Goal: Task Accomplishment & Management: Use online tool/utility

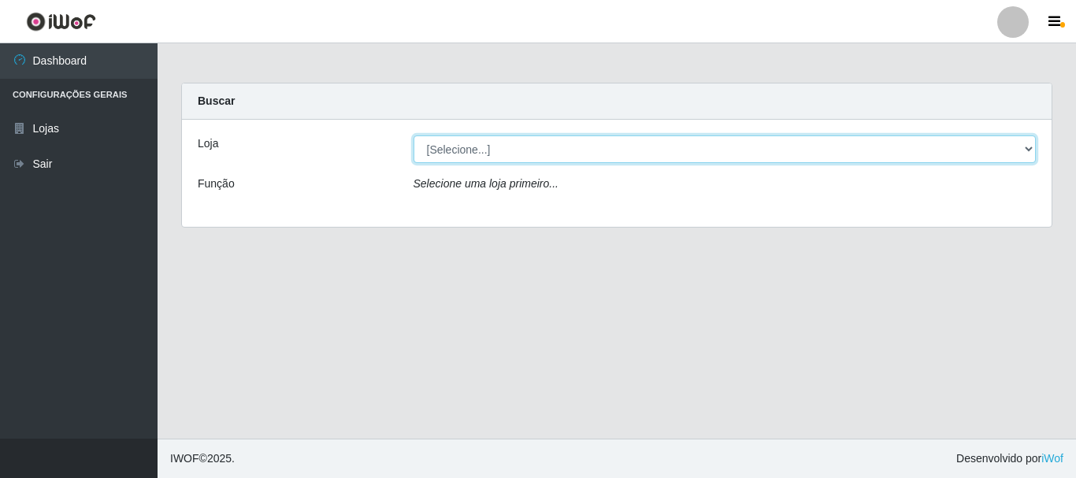
click at [458, 147] on select "[Selecione...] [GEOGRAPHIC_DATA] [GEOGRAPHIC_DATA]" at bounding box center [725, 150] width 623 height 28
select select "64"
click at [414, 136] on select "[Selecione...] [GEOGRAPHIC_DATA] [GEOGRAPHIC_DATA]" at bounding box center [725, 150] width 623 height 28
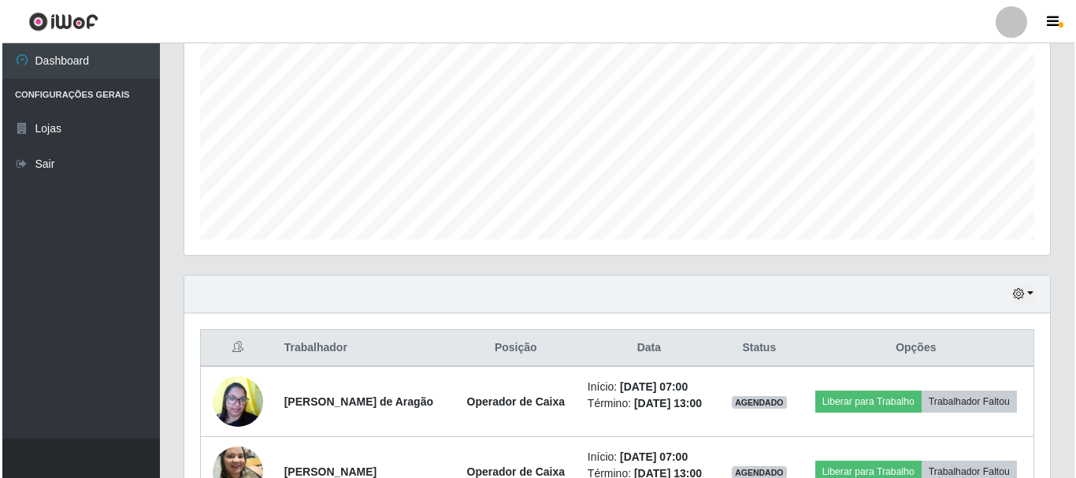
scroll to position [394, 0]
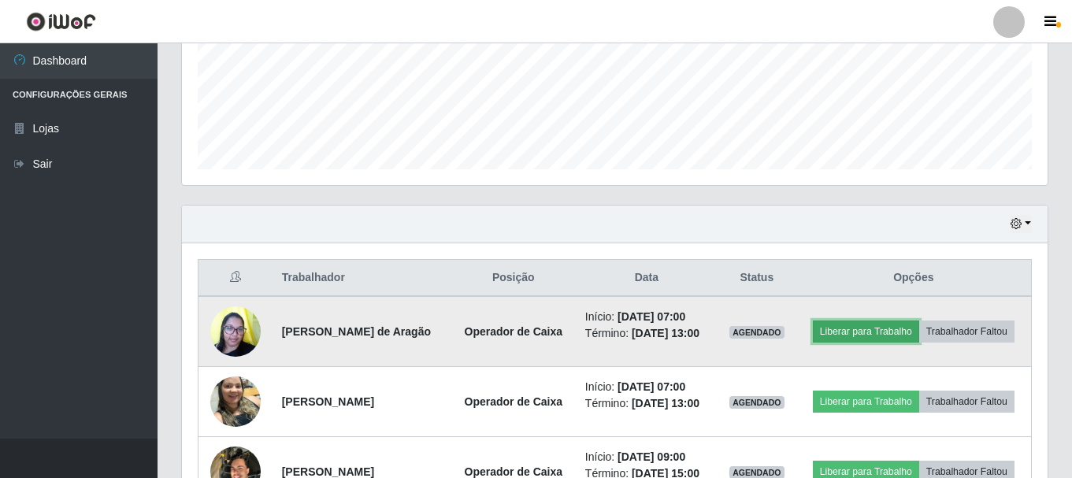
click at [846, 333] on button "Liberar para Trabalho" at bounding box center [866, 332] width 106 height 22
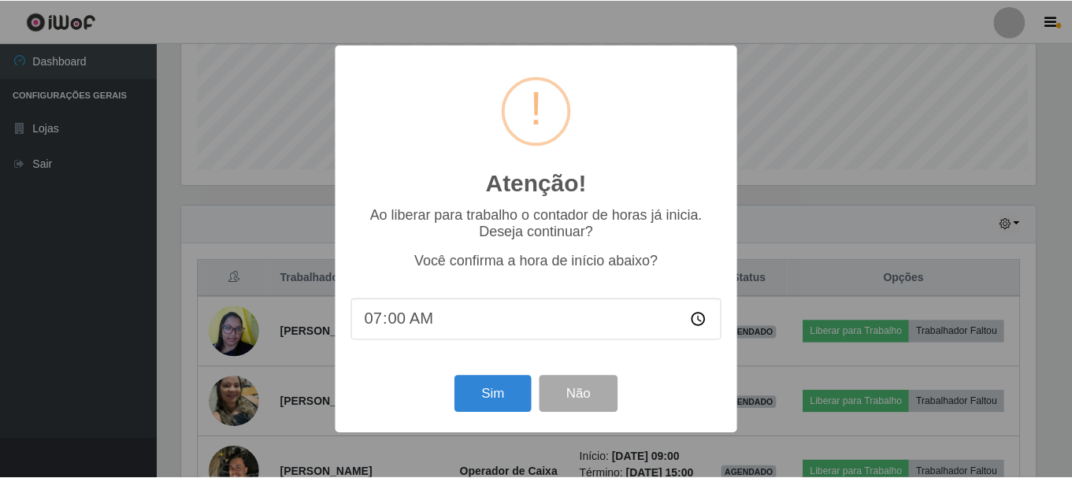
scroll to position [327, 858]
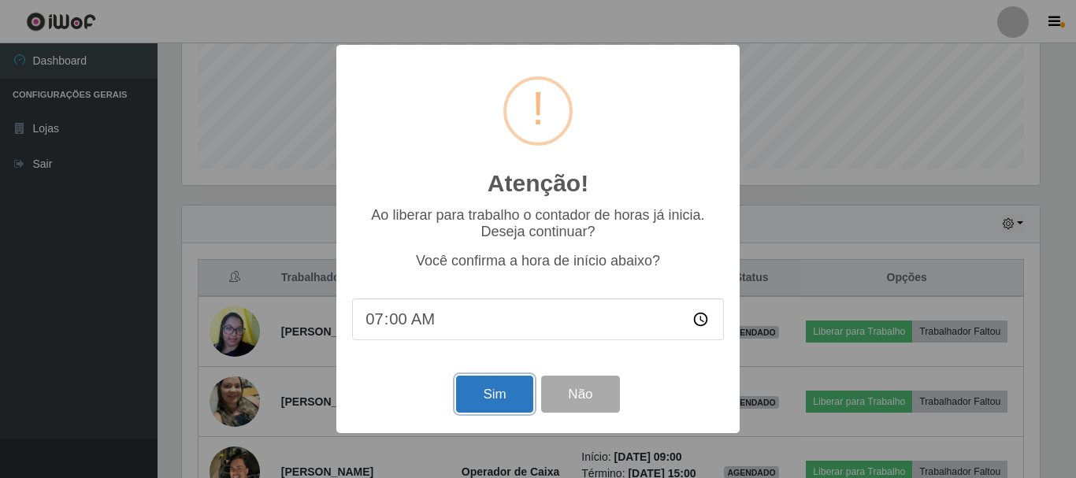
click at [474, 394] on button "Sim" at bounding box center [494, 394] width 76 height 37
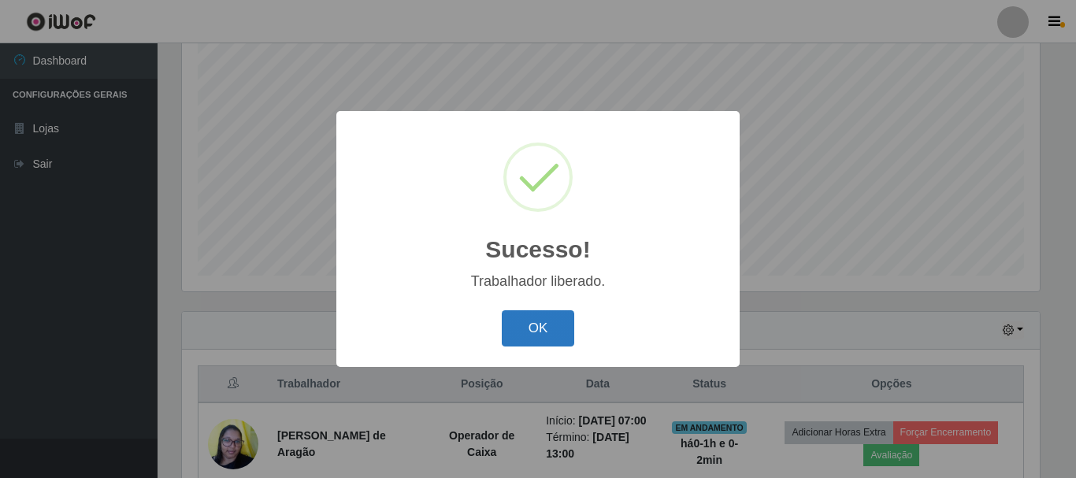
click at [526, 327] on button "OK" at bounding box center [538, 328] width 73 height 37
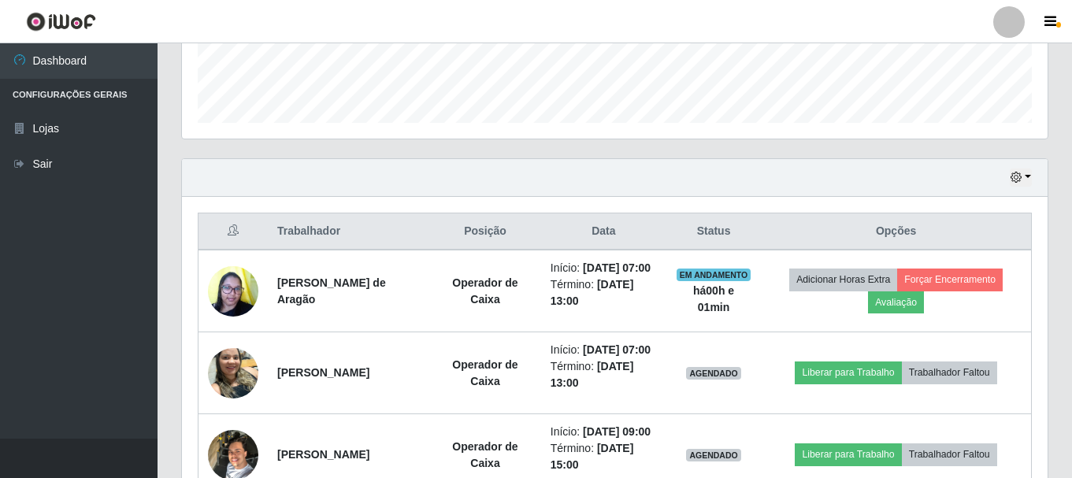
scroll to position [376, 0]
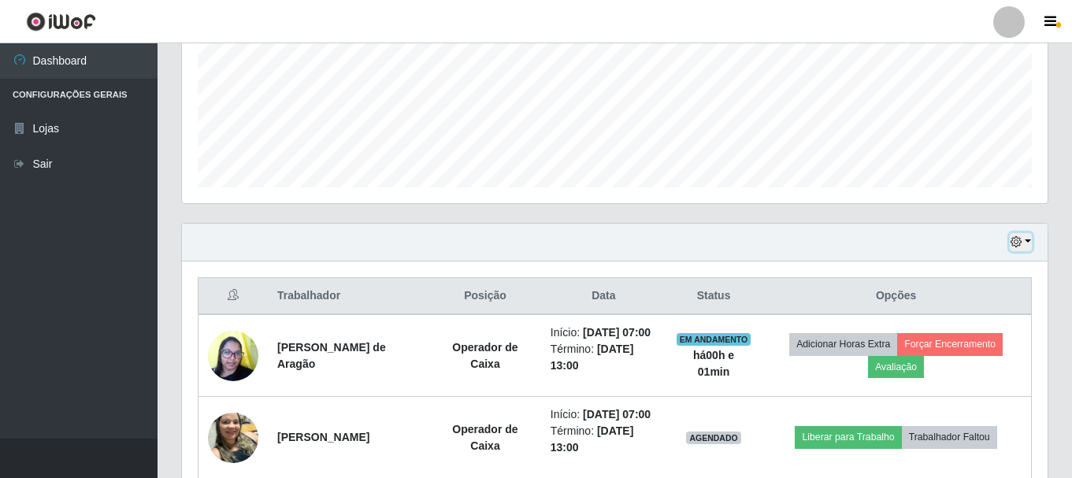
click at [1031, 240] on button "button" at bounding box center [1021, 242] width 22 height 18
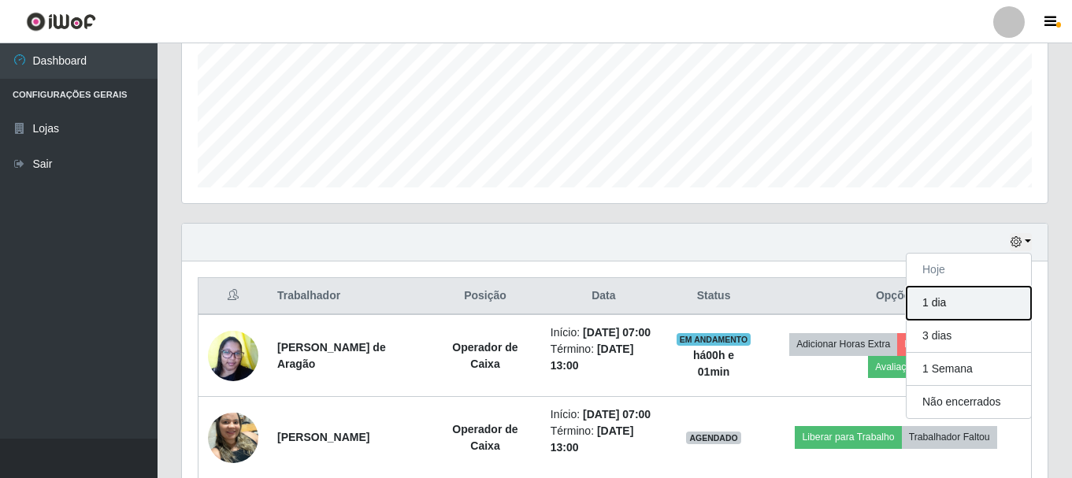
click at [946, 300] on button "1 dia" at bounding box center [969, 303] width 124 height 33
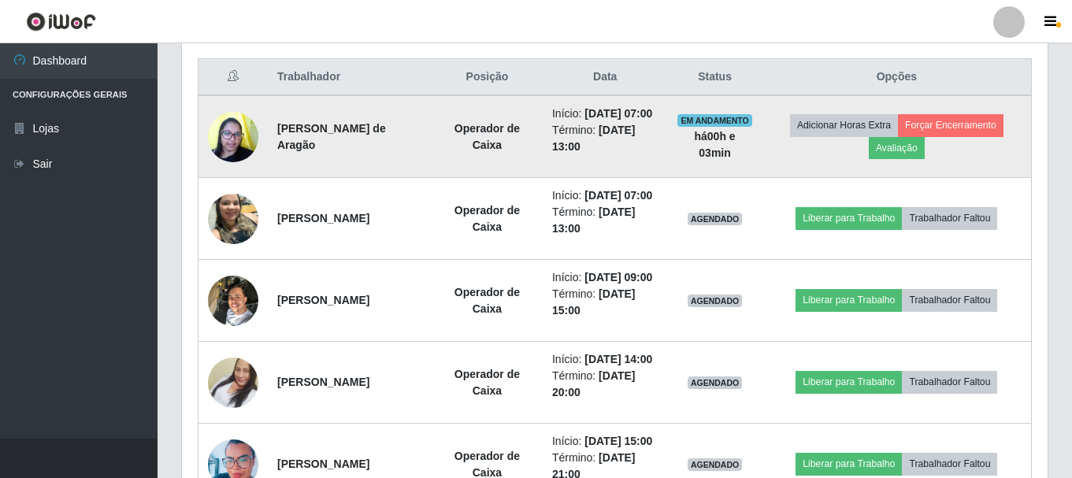
scroll to position [622, 0]
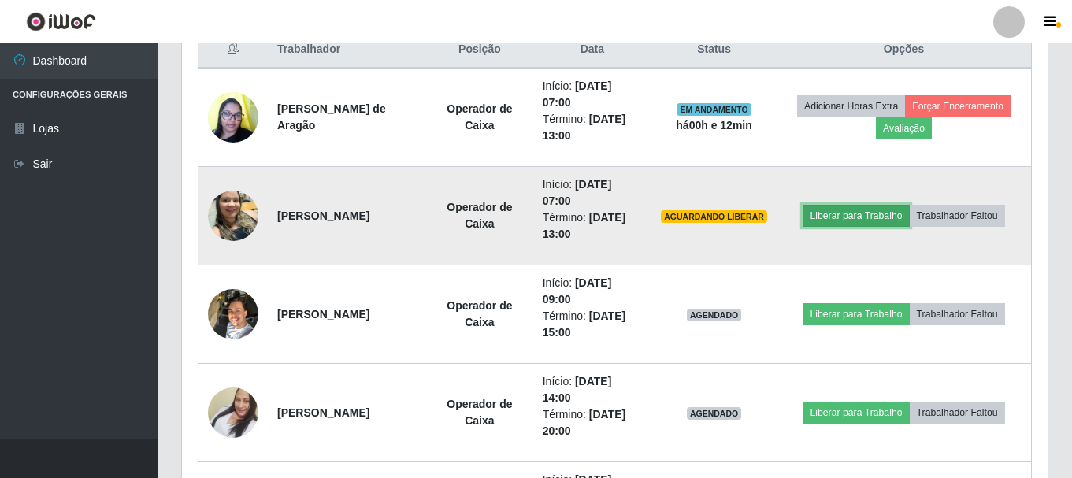
click at [868, 213] on button "Liberar para Trabalho" at bounding box center [856, 216] width 106 height 22
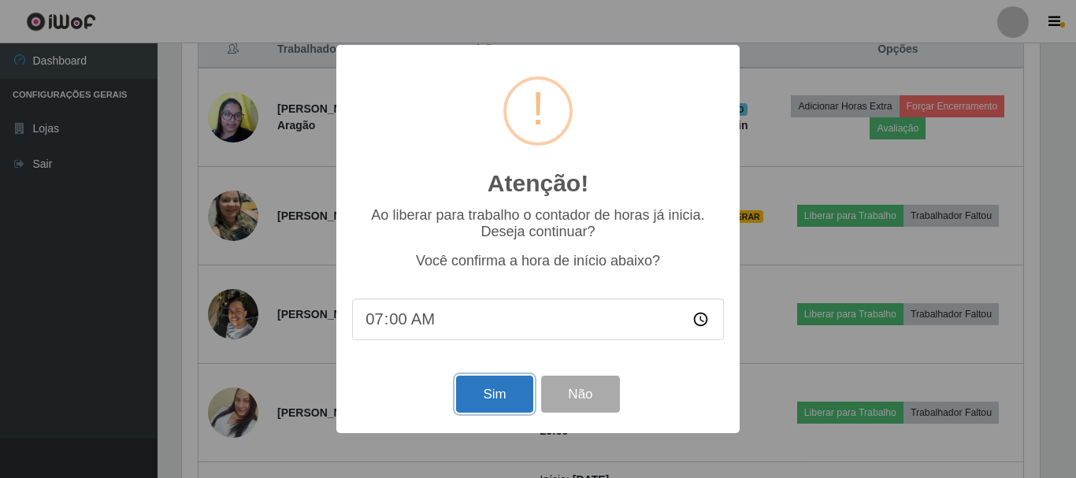
click at [513, 397] on button "Sim" at bounding box center [494, 394] width 76 height 37
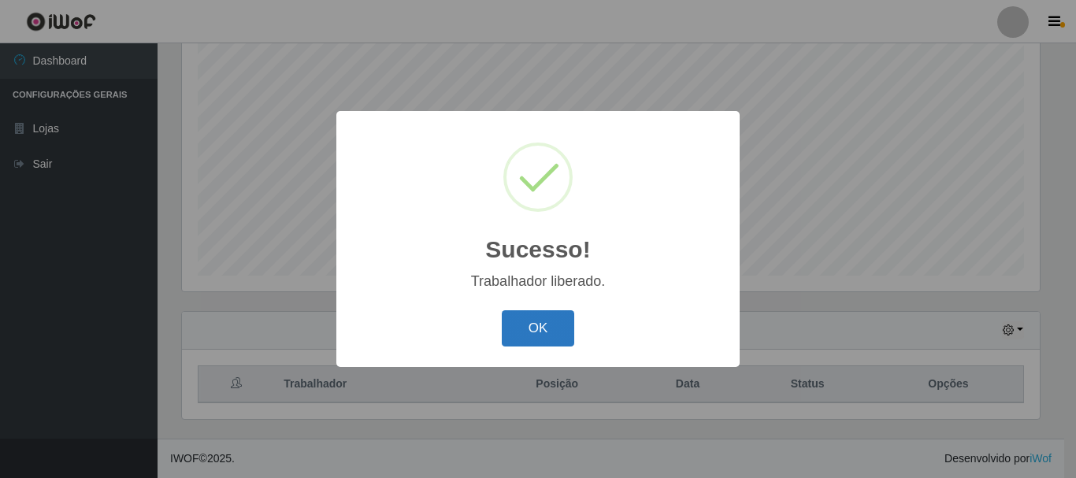
click at [541, 328] on button "OK" at bounding box center [538, 328] width 73 height 37
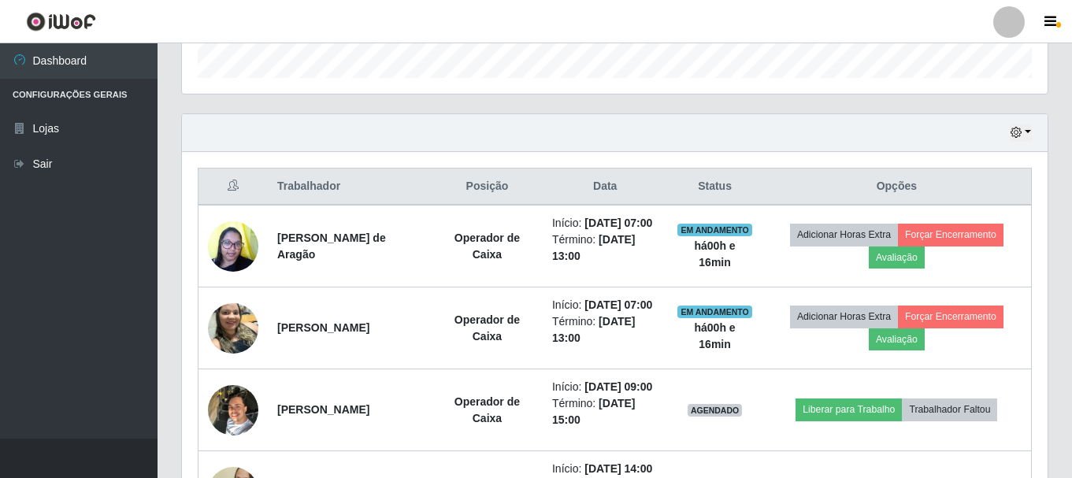
scroll to position [480, 0]
